Goal: Transaction & Acquisition: Purchase product/service

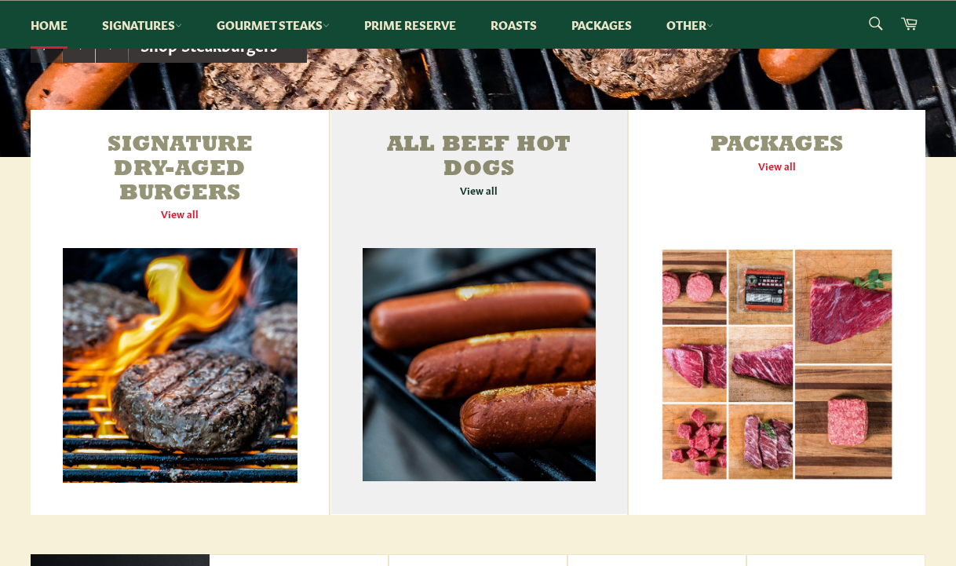
scroll to position [473, 0]
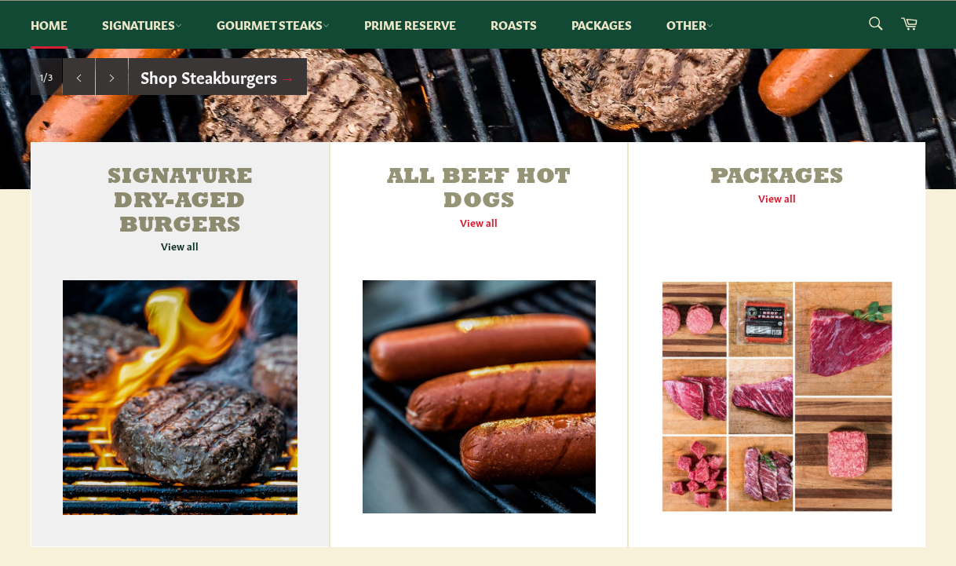
click at [182, 239] on link "Signature Dry-Aged Burgers View all" at bounding box center [180, 344] width 298 height 405
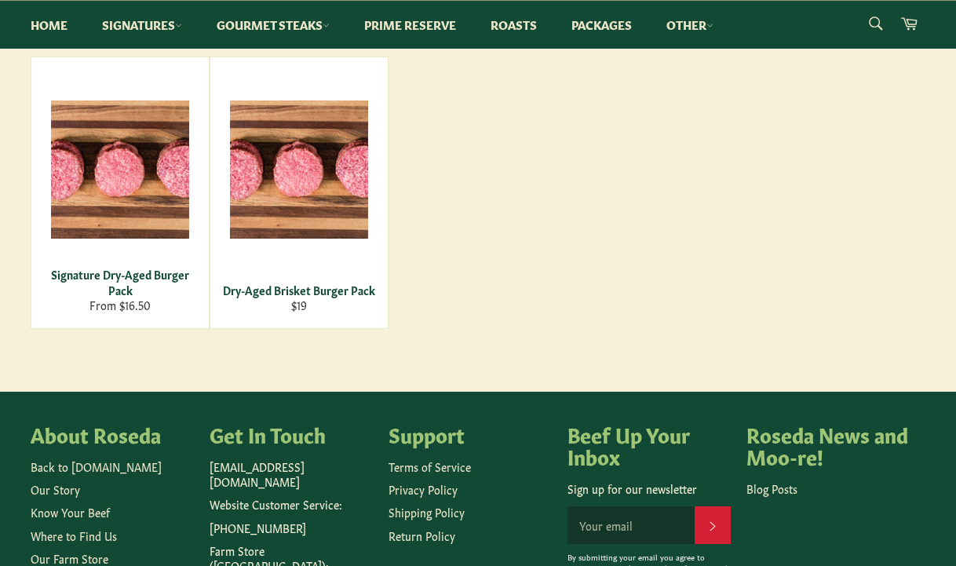
scroll to position [314, 0]
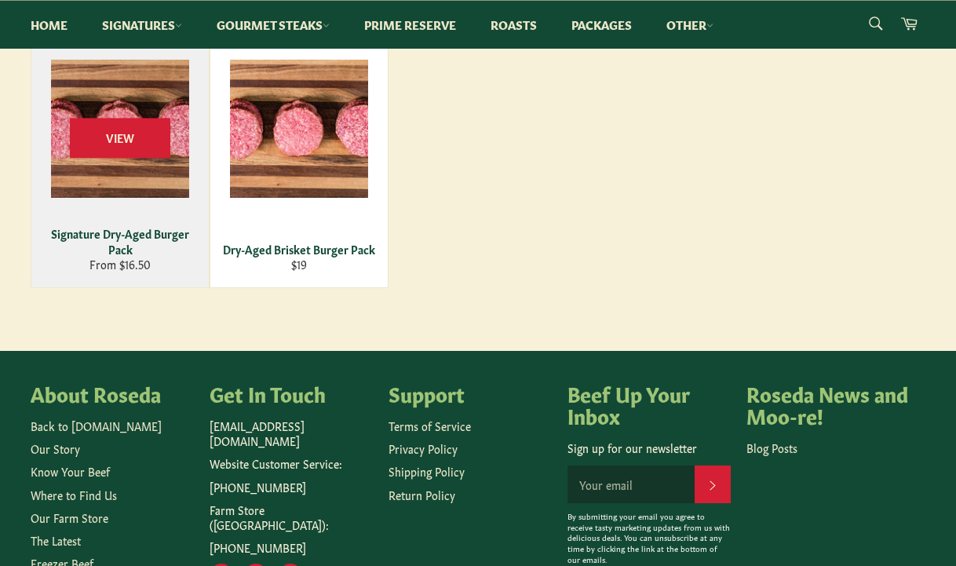
click at [148, 239] on div "Signature Dry-Aged Burger Pack" at bounding box center [121, 241] width 158 height 31
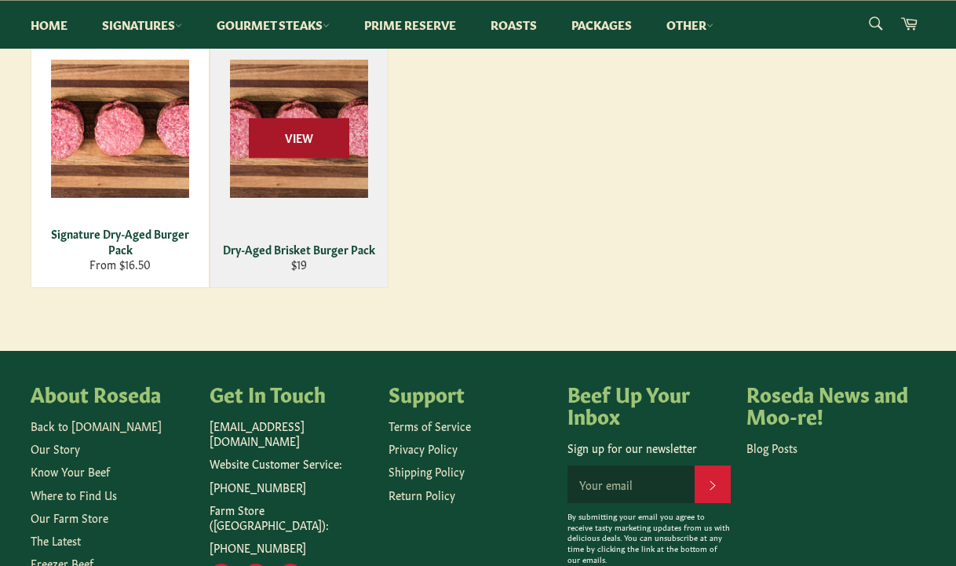
click at [285, 142] on span "View" at bounding box center [299, 138] width 100 height 40
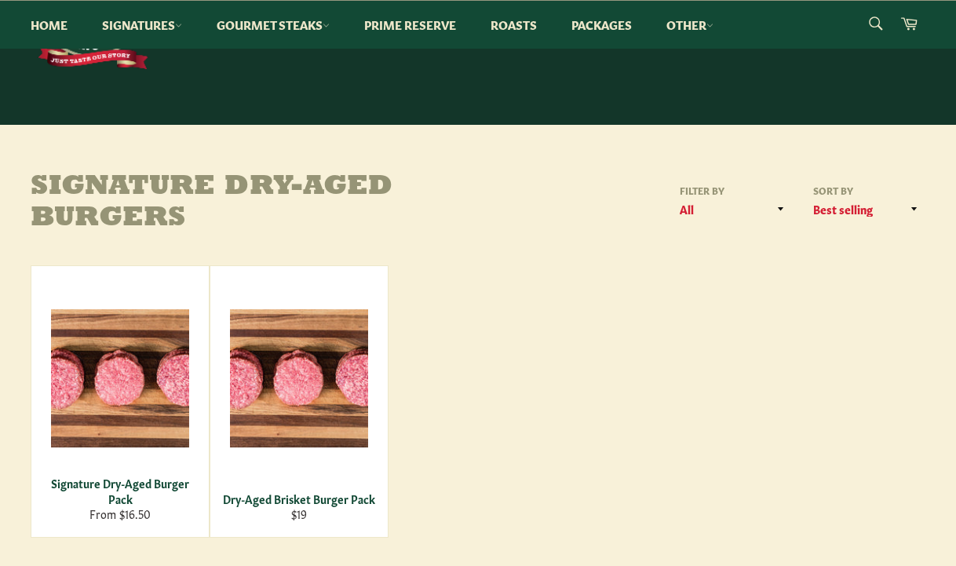
scroll to position [0, 0]
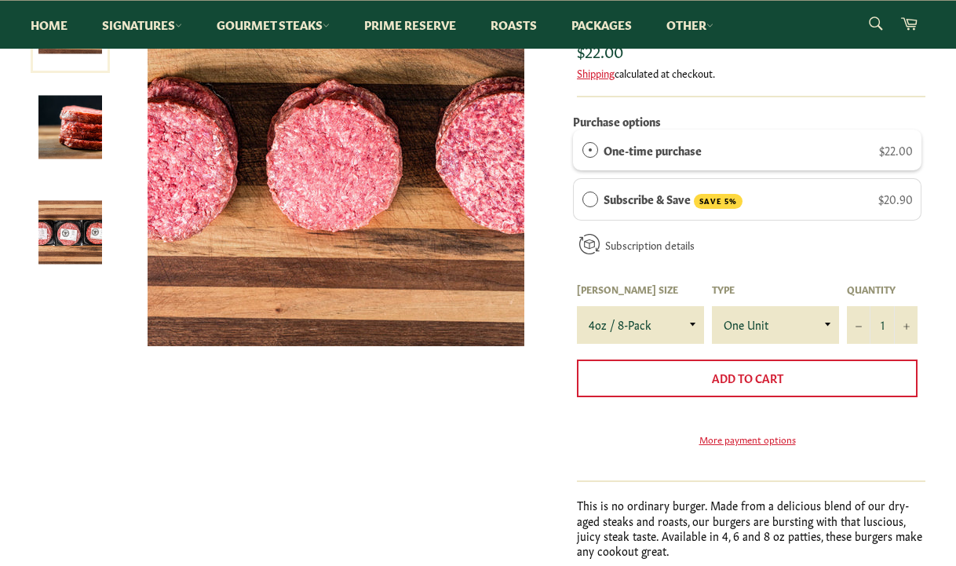
scroll to position [236, 0]
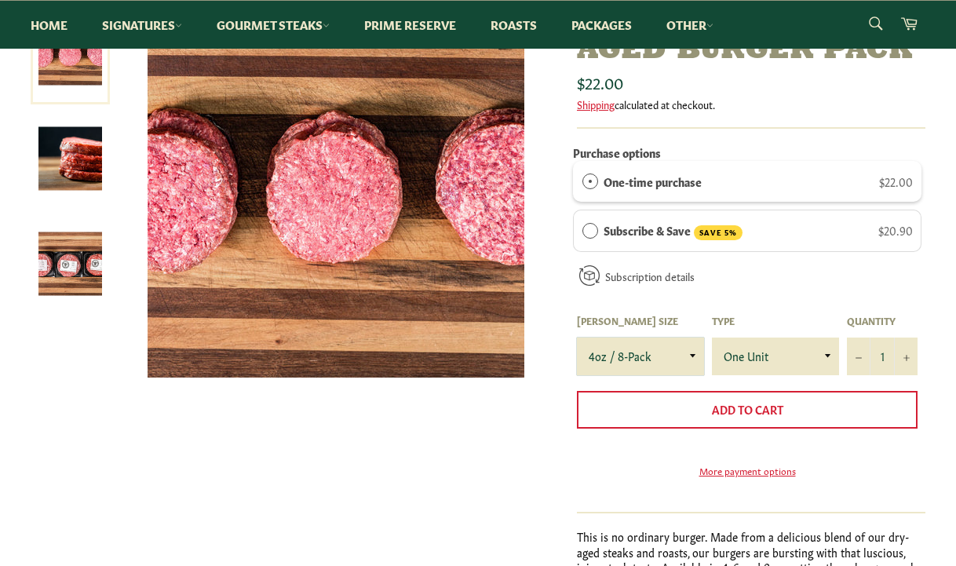
click at [681, 359] on select "4oz / 8-Pack 6oz / 4-Pack 8oz / 4-Pack" at bounding box center [640, 357] width 127 height 38
click at [577, 338] on select "4oz / 8-Pack 6oz / 4-Pack 8oz / 4-Pack" at bounding box center [640, 357] width 127 height 38
click at [696, 352] on select "4oz / 8-Pack 6oz / 4-Pack 8oz / 4-Pack" at bounding box center [640, 357] width 127 height 38
click at [577, 338] on select "4oz / 8-Pack 6oz / 4-Pack 8oz / 4-Pack" at bounding box center [640, 357] width 127 height 38
click at [680, 353] on select "4oz / 8-Pack 6oz / 4-Pack 8oz / 4-Pack" at bounding box center [640, 357] width 127 height 38
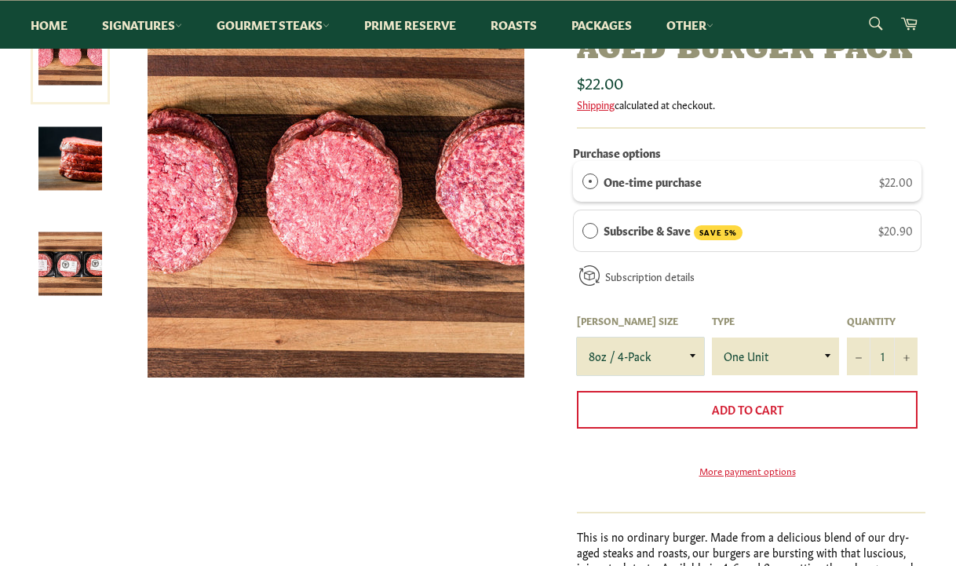
click at [577, 338] on select "4oz / 8-Pack 6oz / 4-Pack 8oz / 4-Pack" at bounding box center [640, 357] width 127 height 38
drag, startPoint x: 688, startPoint y: 356, endPoint x: 687, endPoint y: 372, distance: 16.5
click at [688, 356] on select "4oz / 8-Pack 6oz / 4-Pack 8oz / 4-Pack" at bounding box center [640, 357] width 127 height 38
select select "6oz / 4-Pack"
click at [577, 338] on select "4oz / 8-Pack 6oz / 4-Pack 8oz / 4-Pack" at bounding box center [640, 357] width 127 height 38
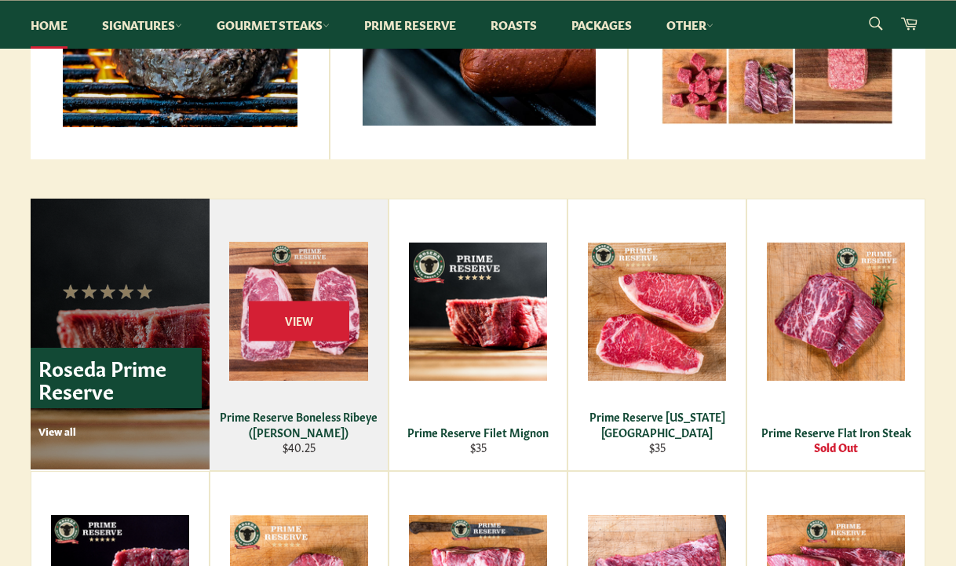
scroll to position [866, 0]
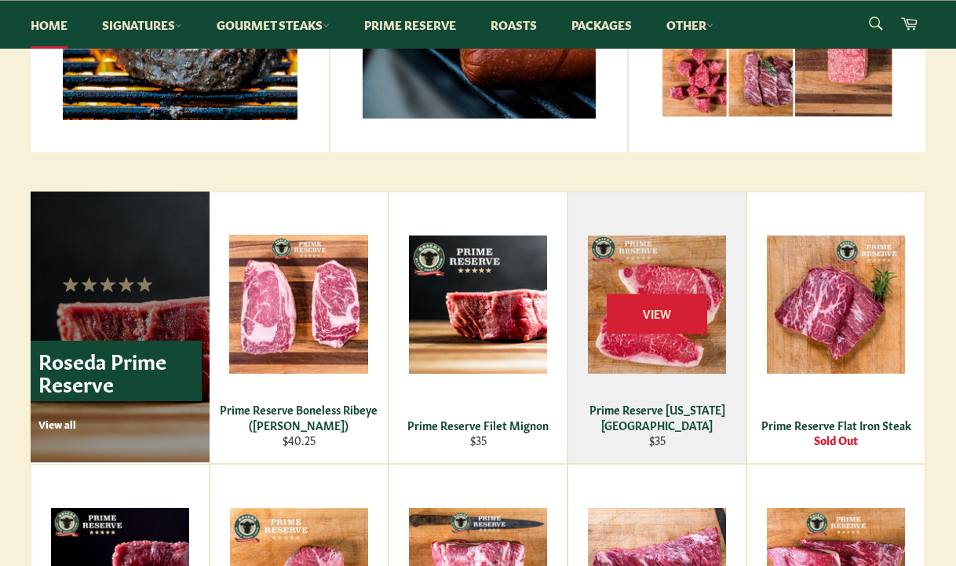
click at [660, 414] on div "View" at bounding box center [656, 327] width 177 height 271
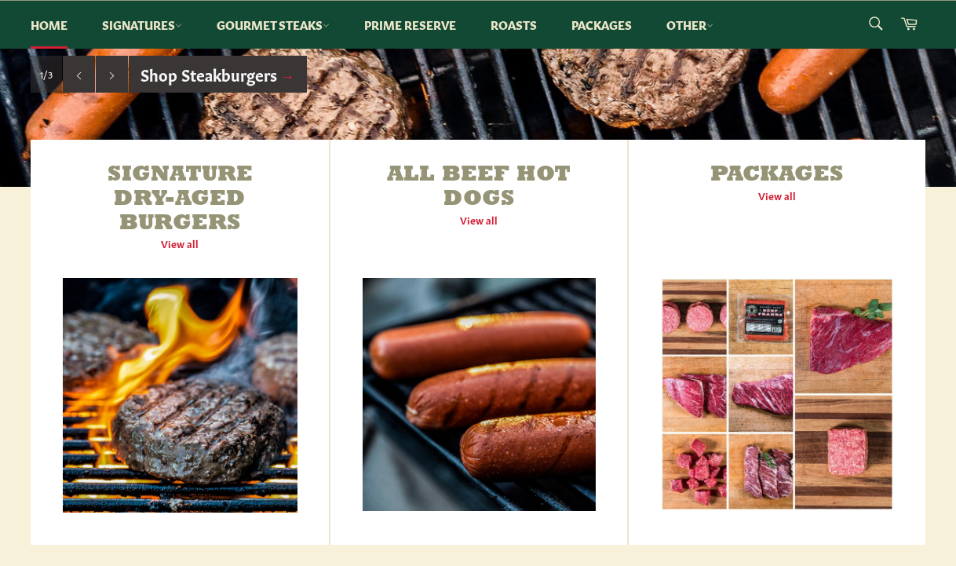
scroll to position [395, 0]
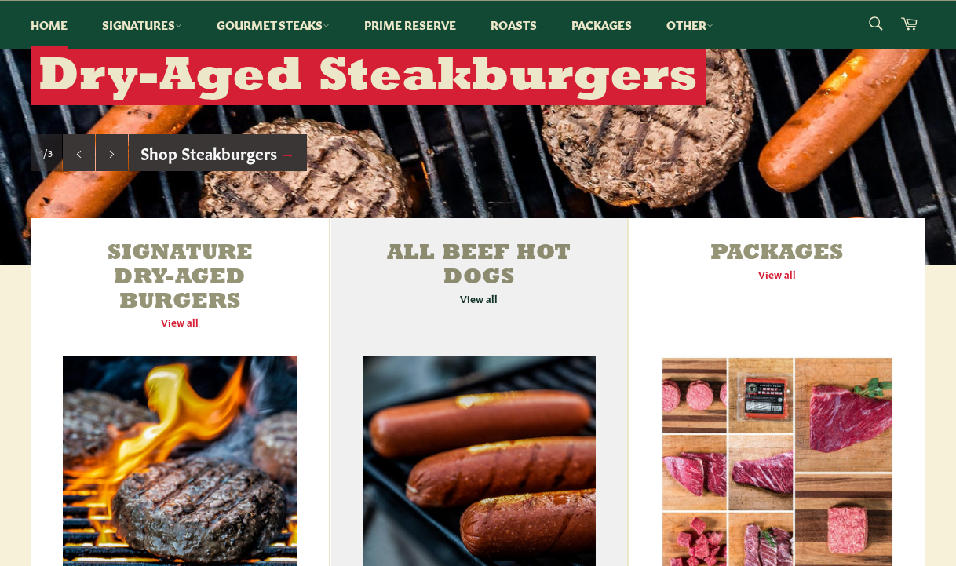
click at [475, 299] on link "All Beef Hot Dogs View all" at bounding box center [478, 420] width 297 height 405
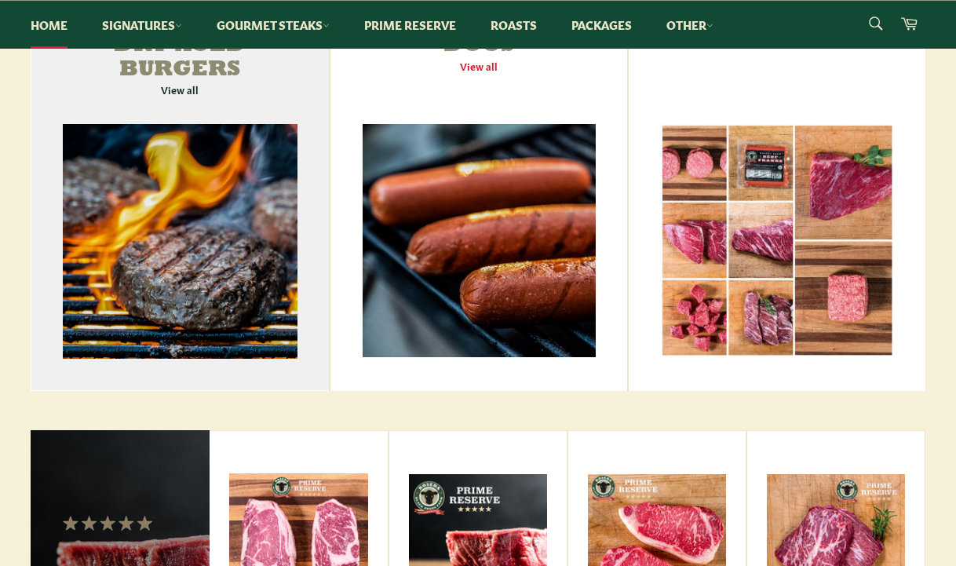
scroll to position [630, 0]
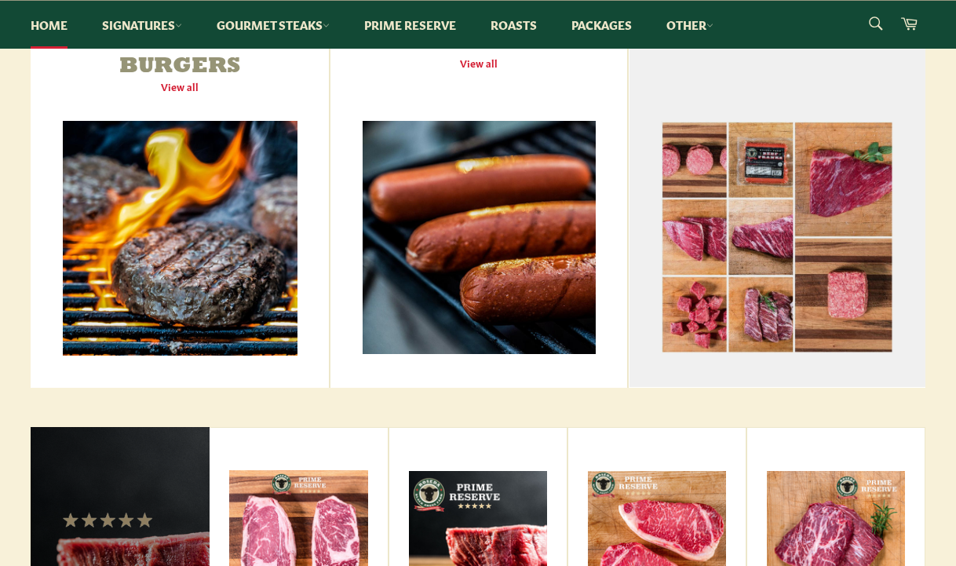
click at [783, 205] on link "Packages View all" at bounding box center [777, 185] width 297 height 405
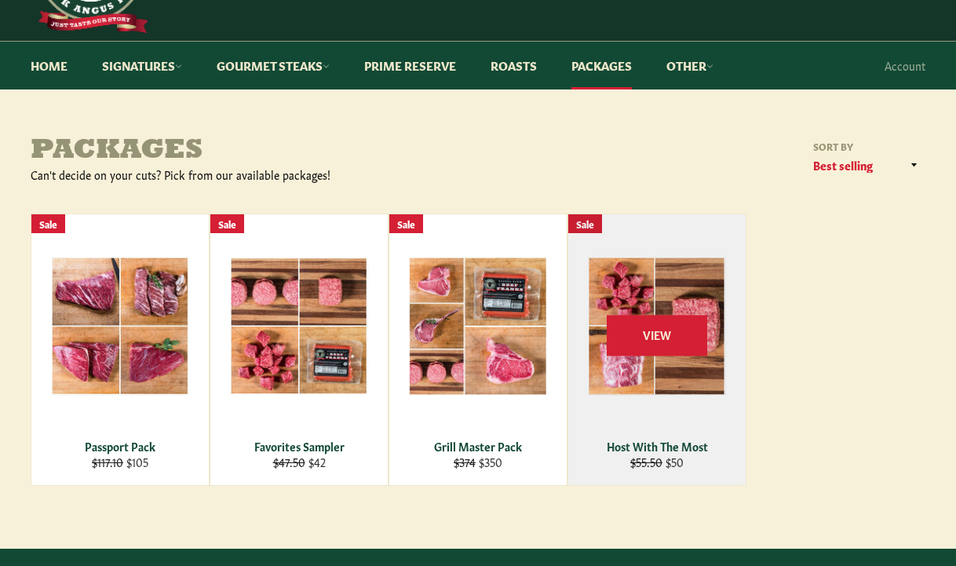
scroll to position [236, 0]
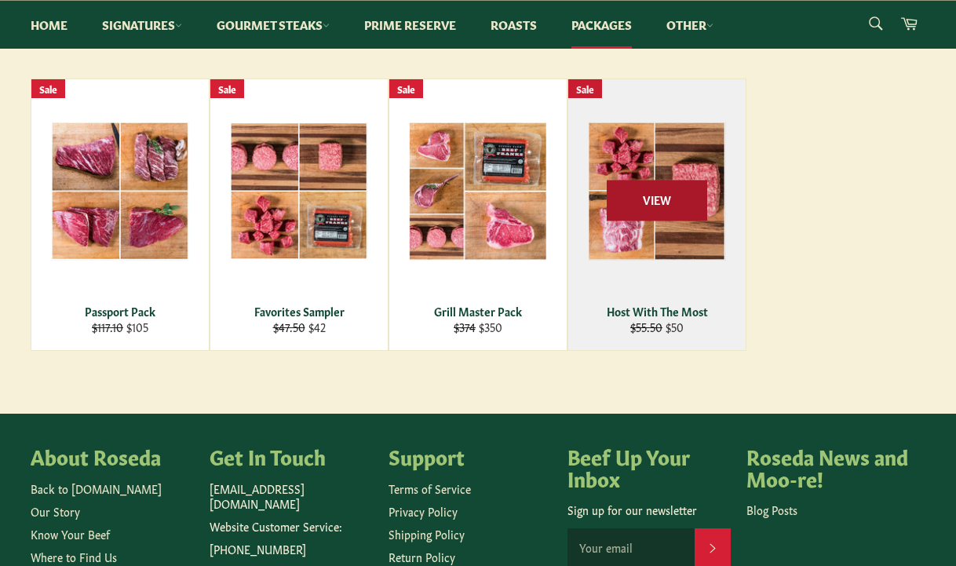
click at [623, 221] on span "View" at bounding box center [657, 201] width 100 height 40
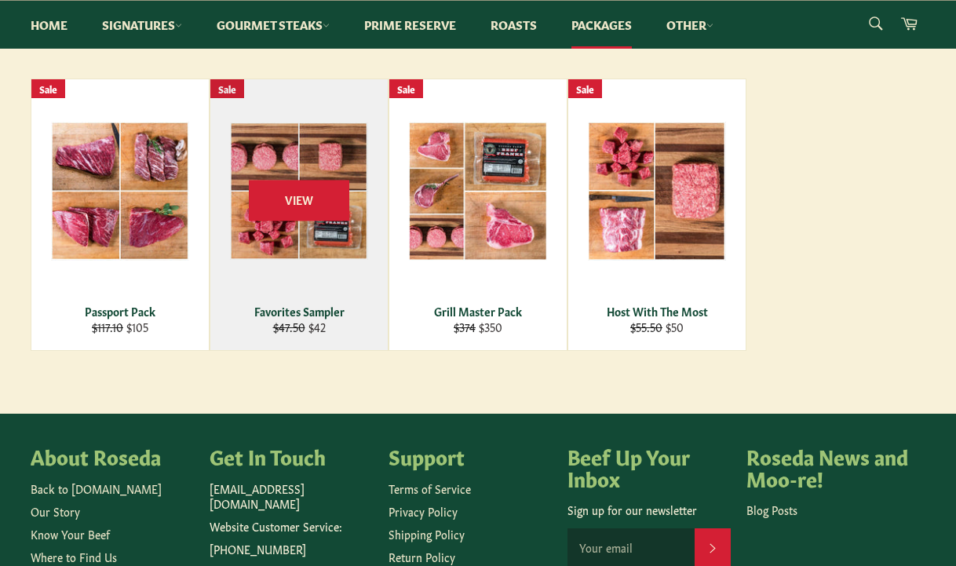
click at [283, 152] on div "View" at bounding box center [298, 214] width 177 height 271
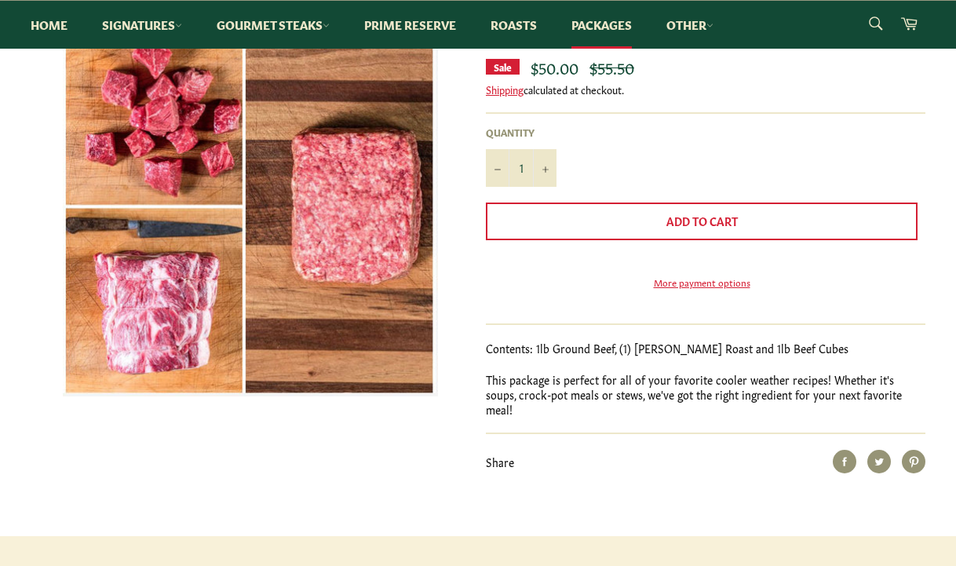
scroll to position [157, 0]
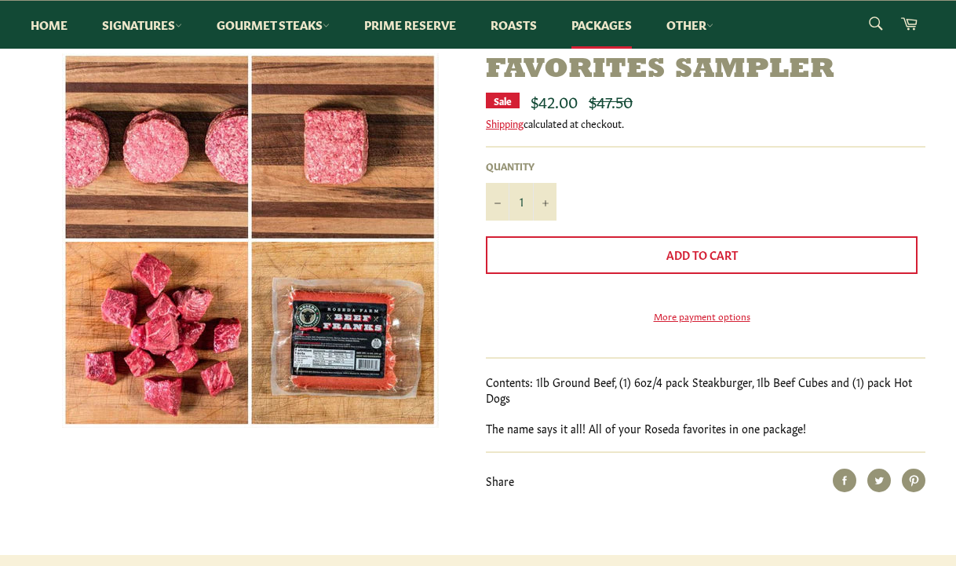
scroll to position [157, 0]
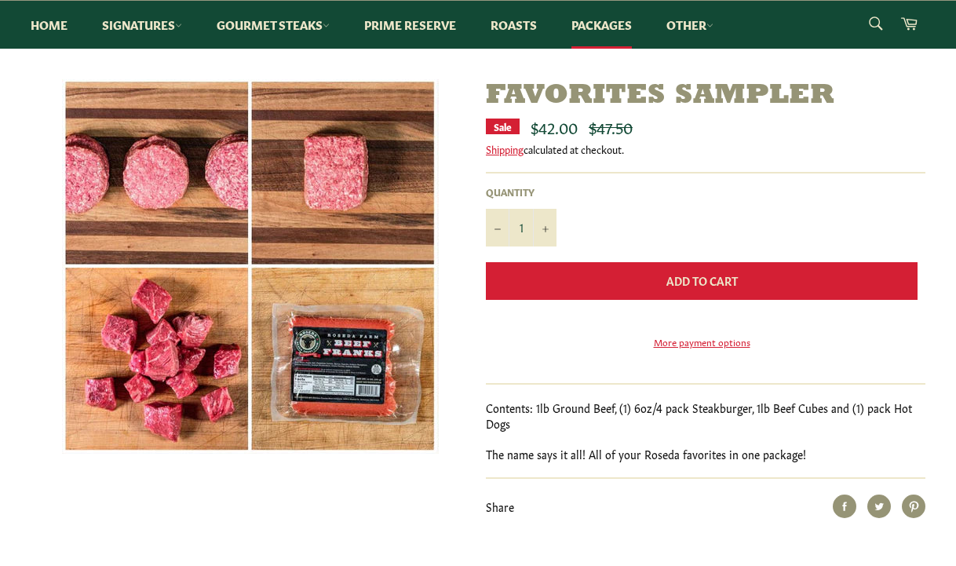
click at [639, 279] on button "Add to Cart" at bounding box center [702, 281] width 432 height 38
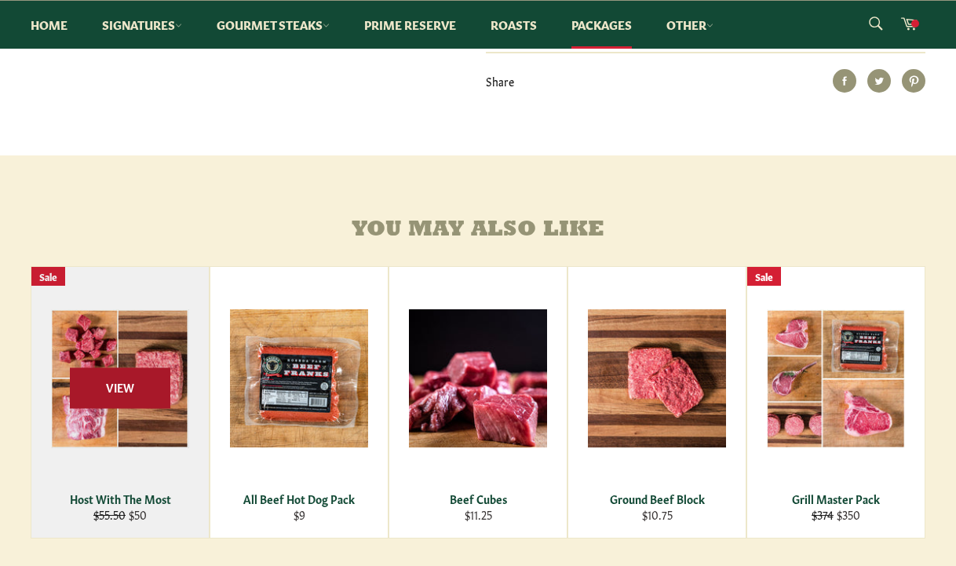
scroll to position [626, 0]
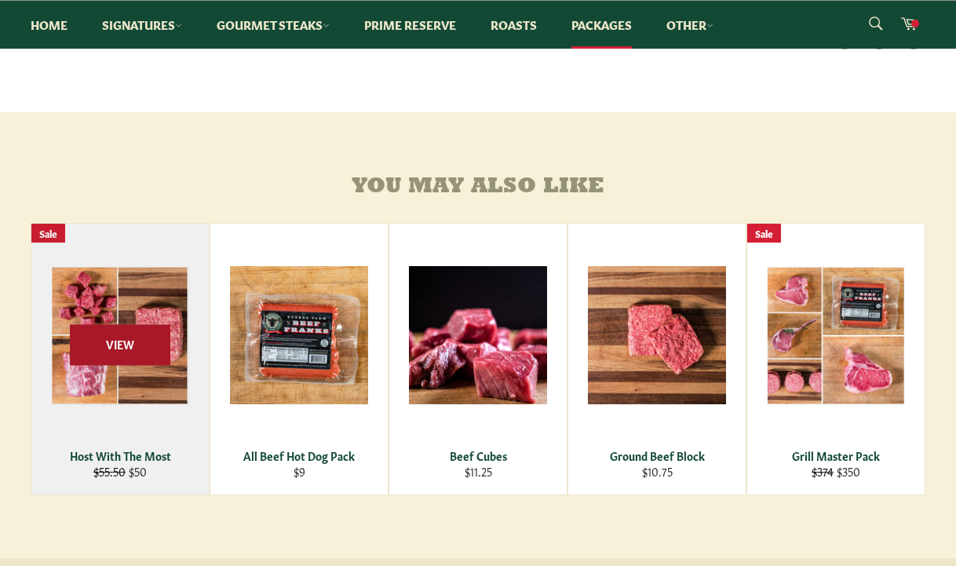
click at [137, 365] on span "View" at bounding box center [120, 345] width 100 height 40
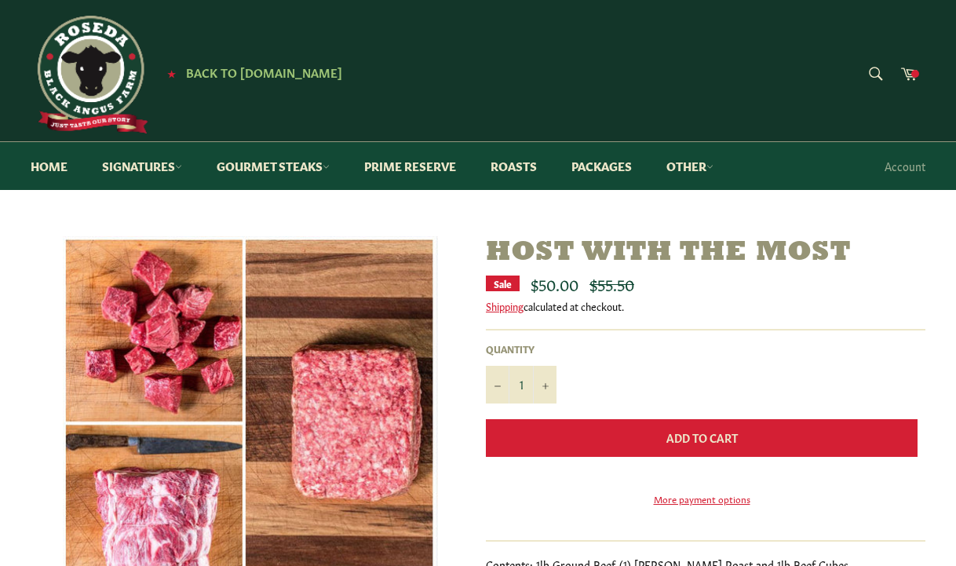
click at [596, 433] on button "Add to Cart" at bounding box center [702, 438] width 432 height 38
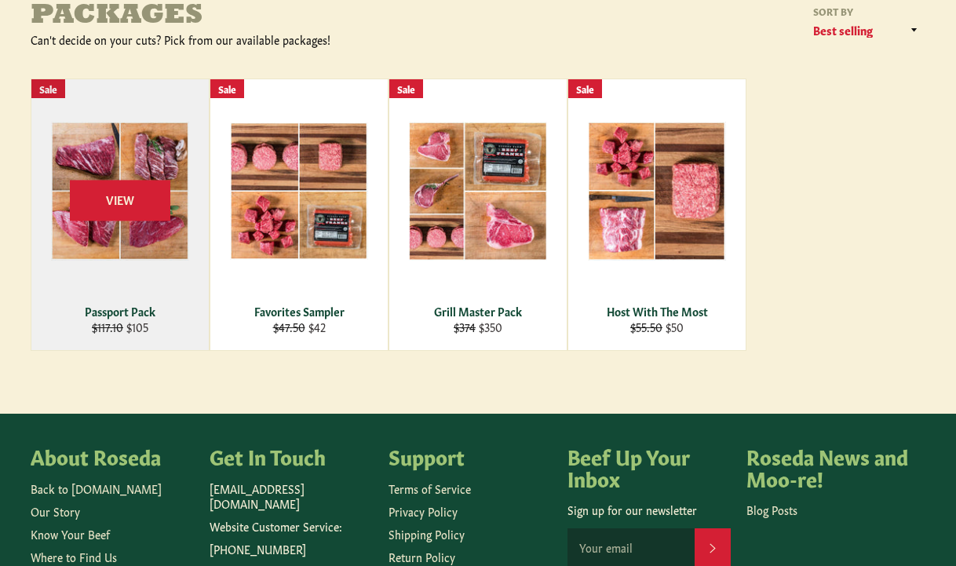
click at [78, 163] on div "View" at bounding box center [119, 214] width 177 height 271
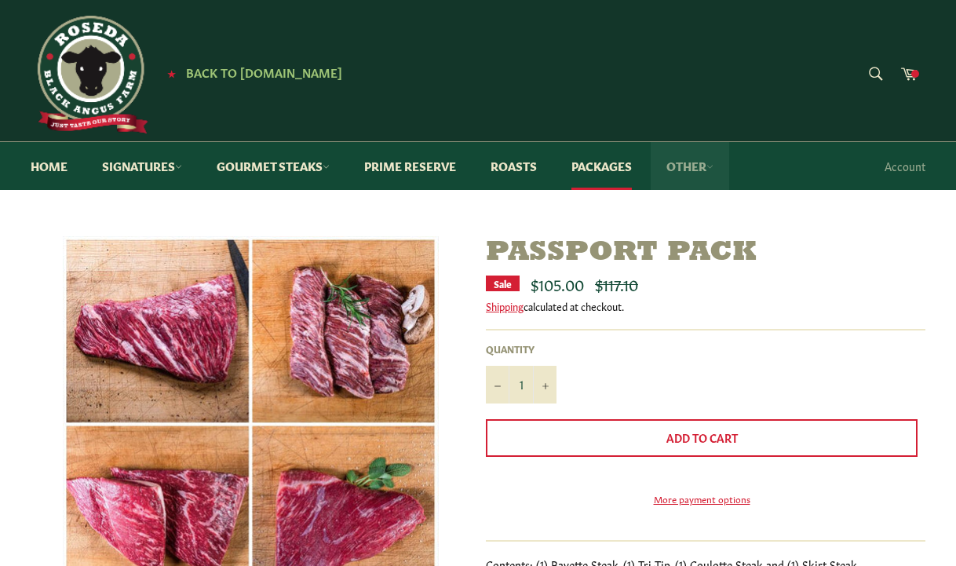
click at [712, 166] on link "Other" at bounding box center [690, 166] width 79 height 48
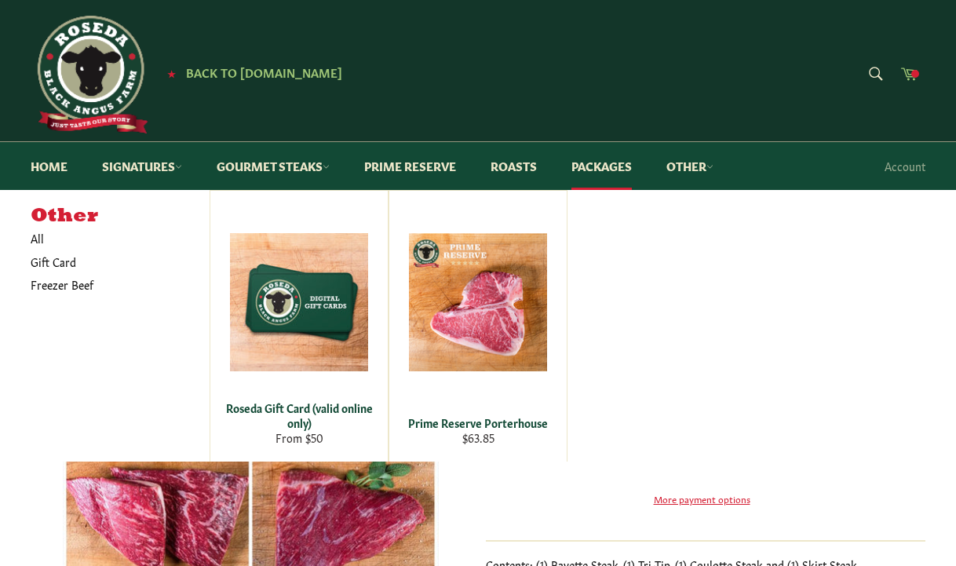
click at [914, 76] on span at bounding box center [915, 74] width 8 height 8
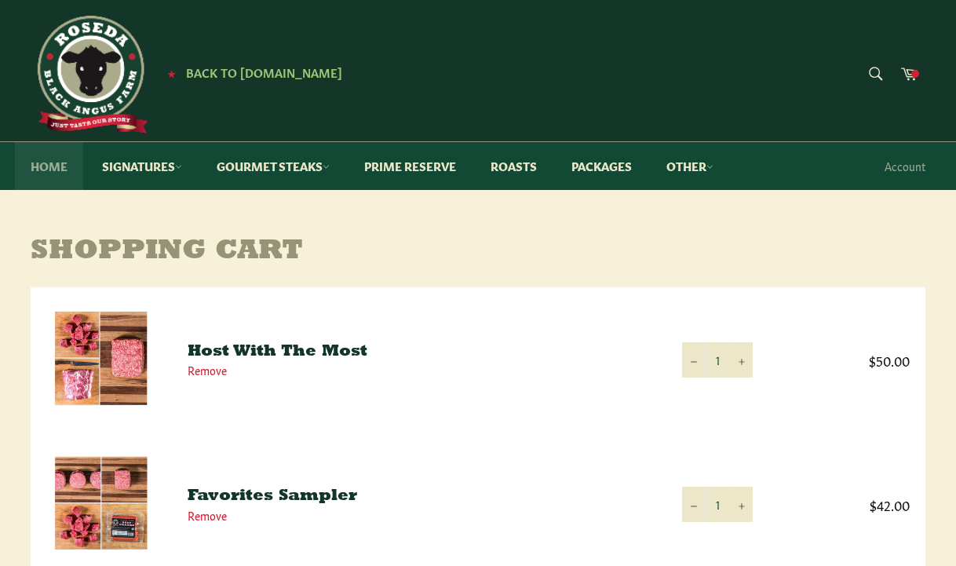
click at [45, 152] on link "Home" at bounding box center [49, 166] width 68 height 48
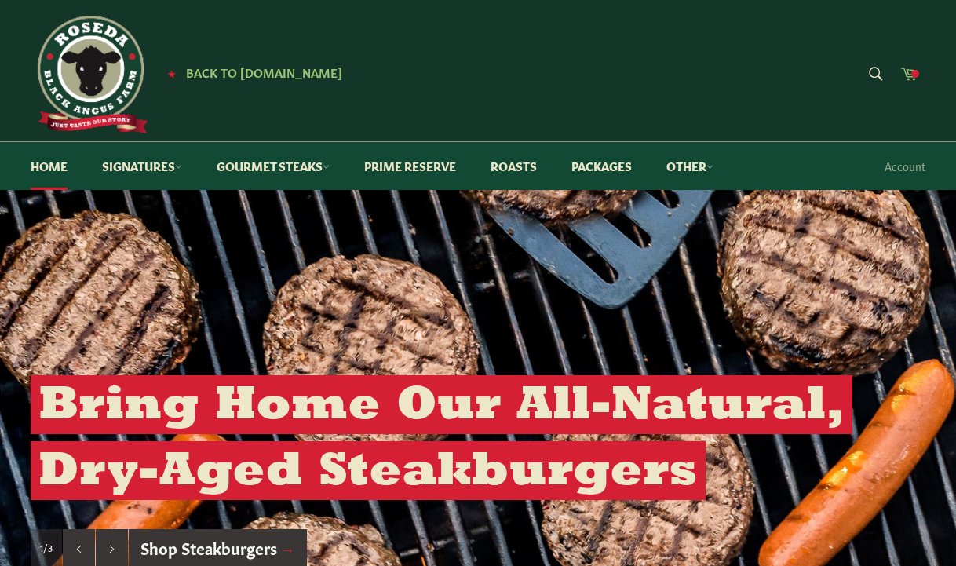
click at [920, 71] on link "Cart" at bounding box center [909, 74] width 33 height 35
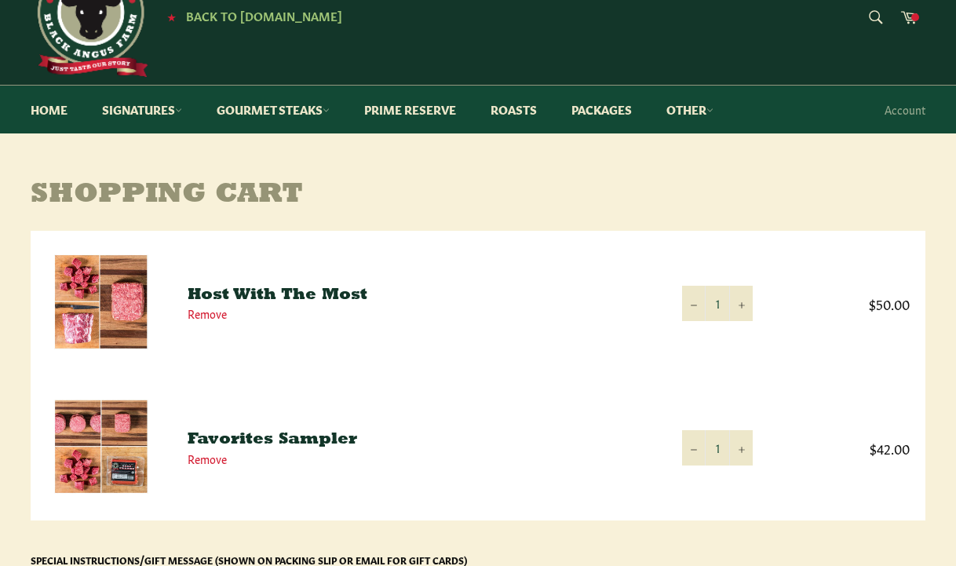
scroll to position [236, 0]
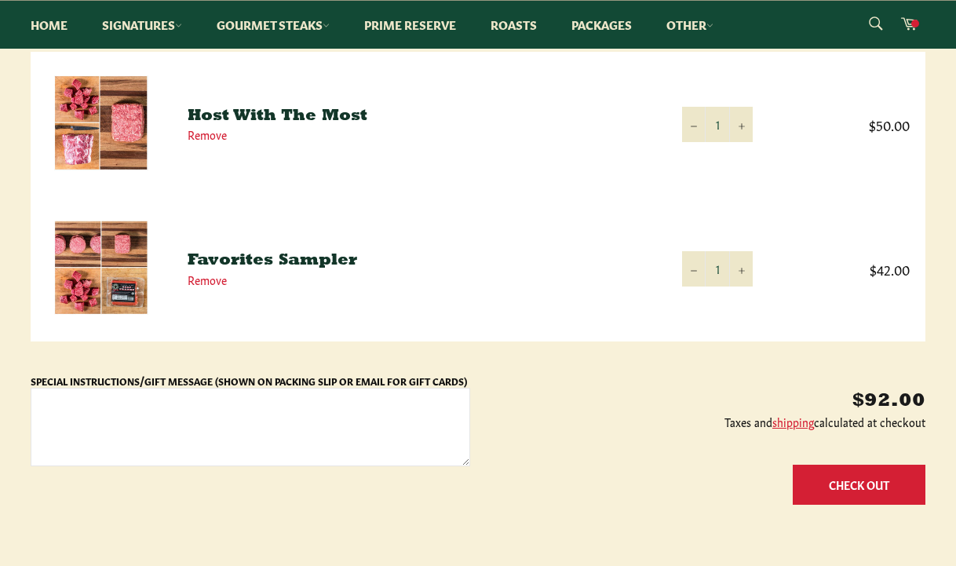
click at [854, 480] on button "Check Out" at bounding box center [859, 485] width 133 height 40
